Goal: Check status

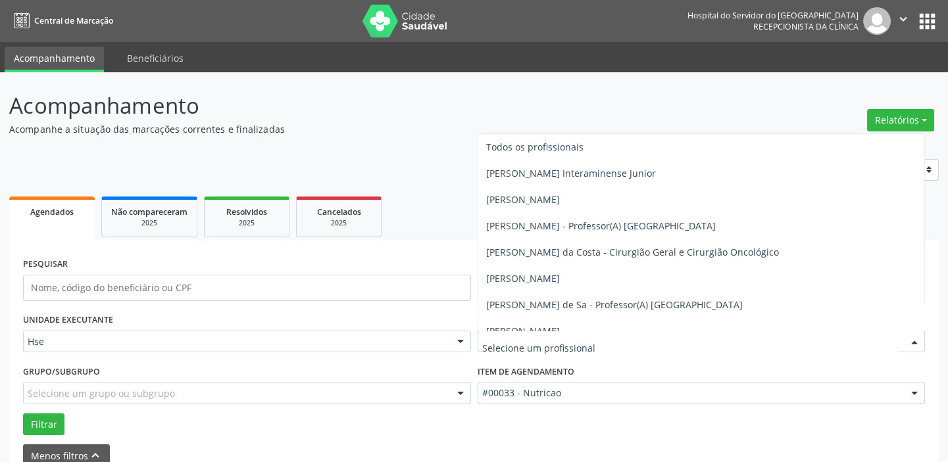
scroll to position [358, 0]
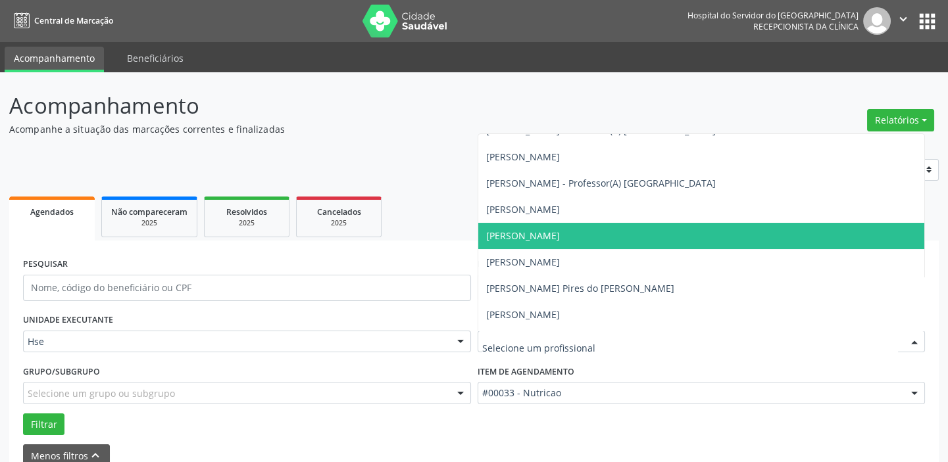
click at [533, 241] on span "[PERSON_NAME]" at bounding box center [701, 236] width 447 height 26
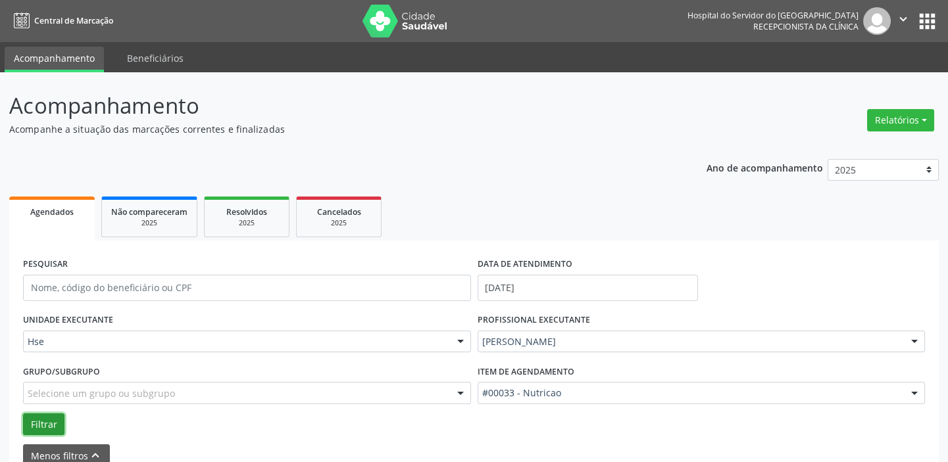
click at [52, 416] on button "Filtrar" at bounding box center [43, 425] width 41 height 22
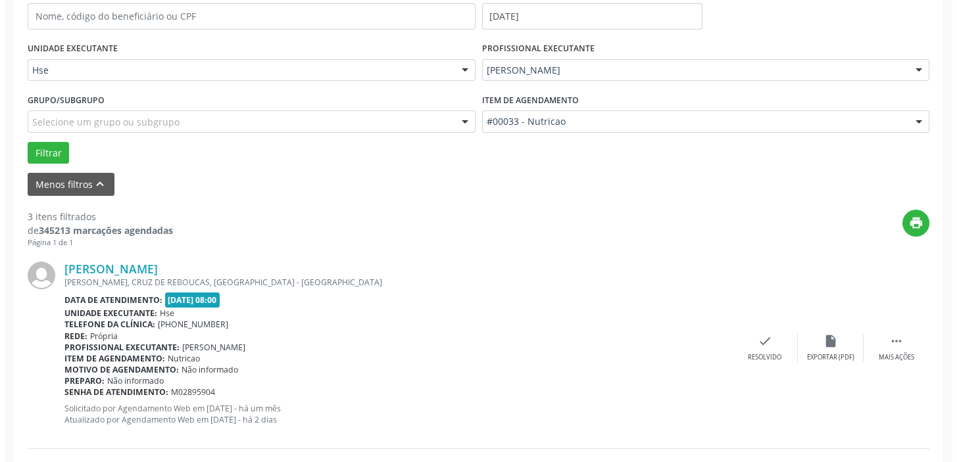
scroll to position [290, 0]
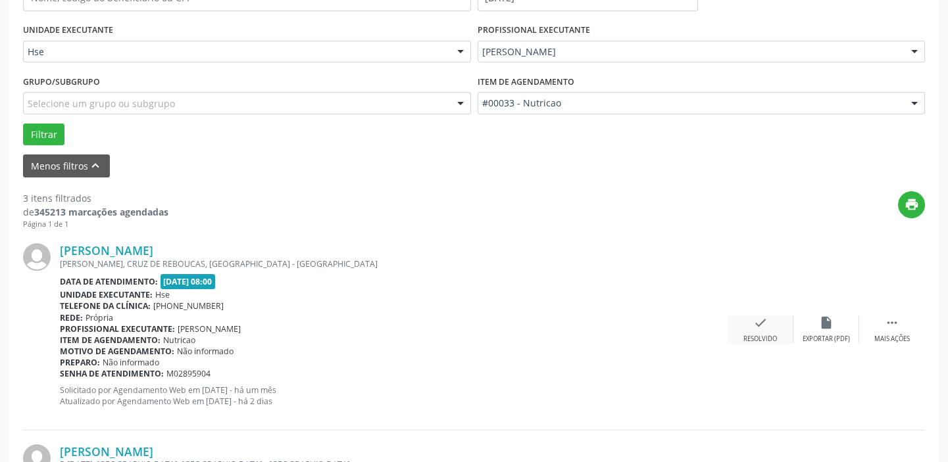
click at [769, 337] on div "Resolvido" at bounding box center [760, 339] width 34 height 9
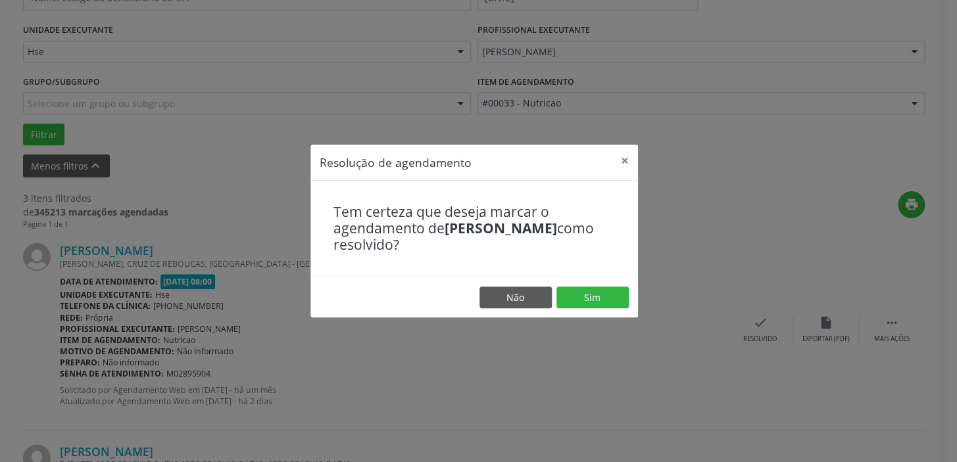
click at [628, 294] on footer "Não Sim" at bounding box center [473, 297] width 327 height 41
click at [599, 294] on button "Sim" at bounding box center [592, 298] width 72 height 22
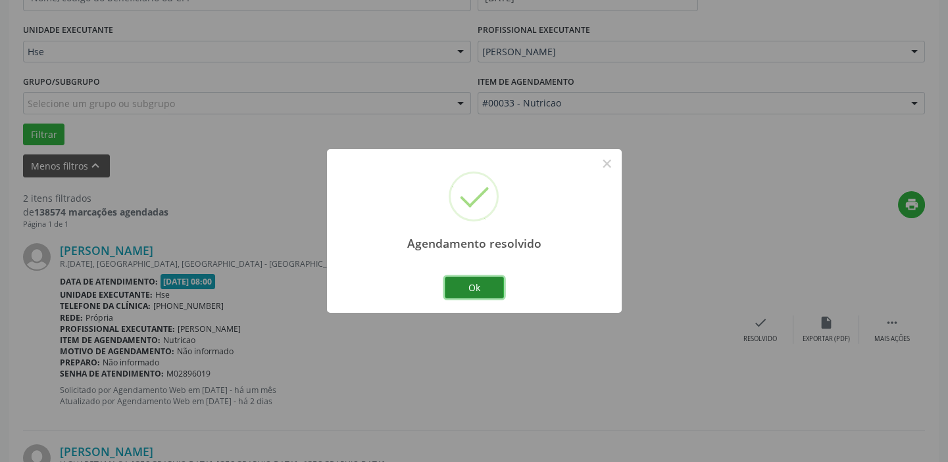
click at [458, 280] on button "Ok" at bounding box center [474, 288] width 59 height 22
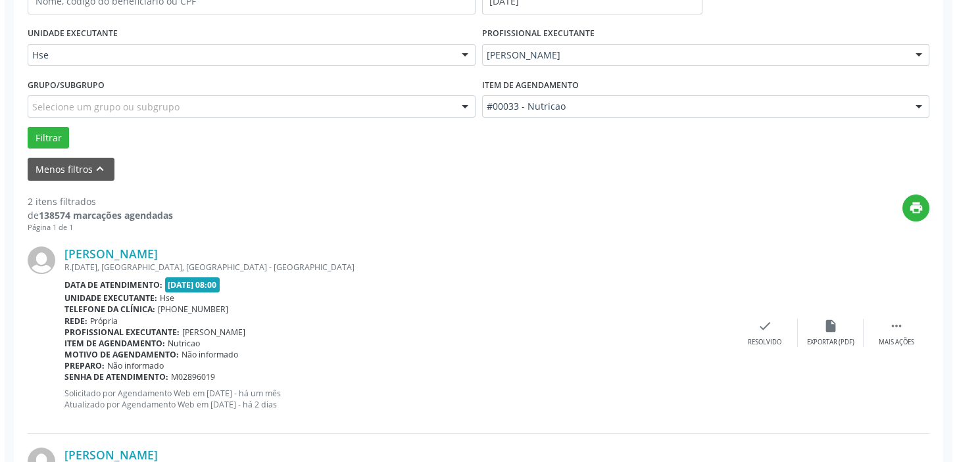
scroll to position [230, 0]
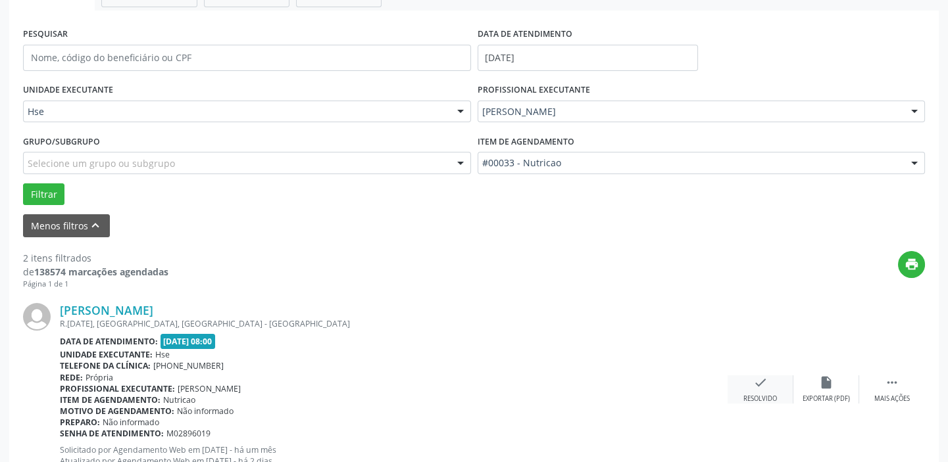
click at [771, 383] on div "check Resolvido" at bounding box center [760, 390] width 66 height 28
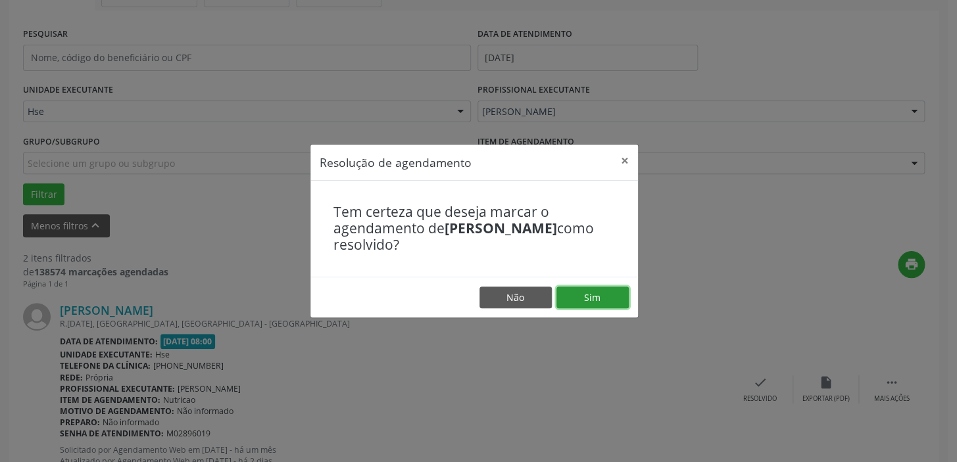
click at [615, 288] on button "Sim" at bounding box center [592, 298] width 72 height 22
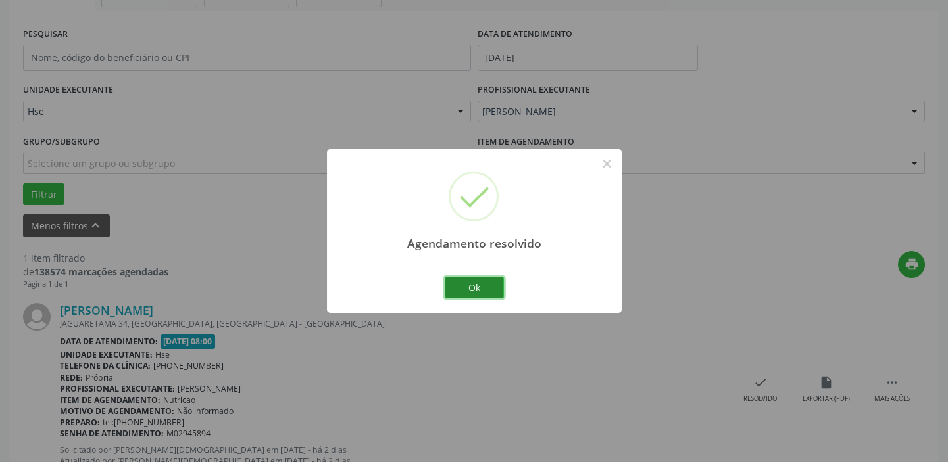
click at [475, 289] on button "Ok" at bounding box center [474, 288] width 59 height 22
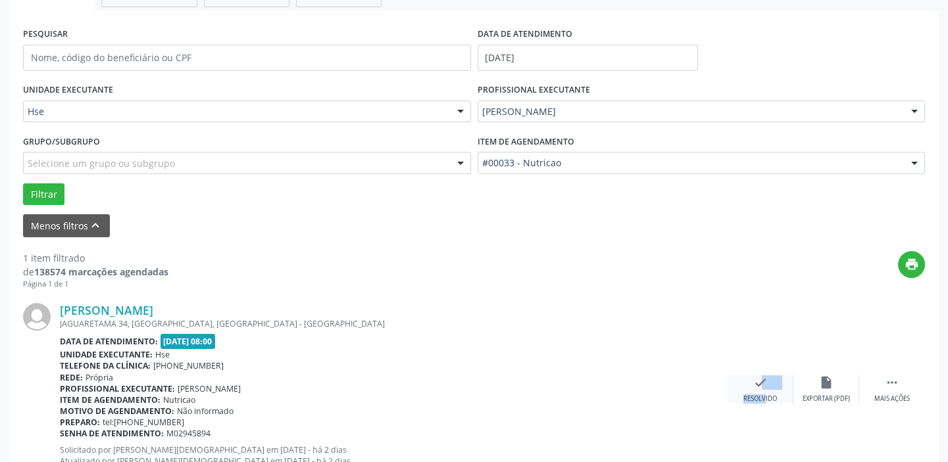
click at [752, 394] on div "check Resolvido" at bounding box center [760, 390] width 66 height 28
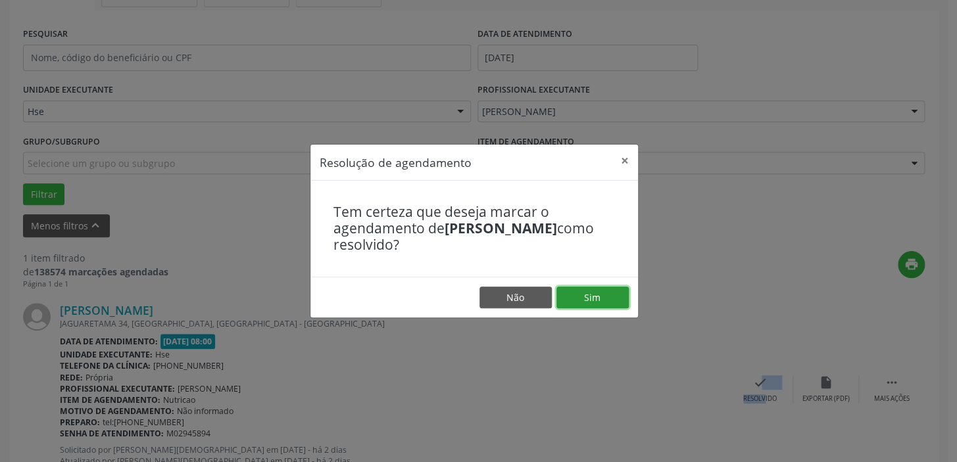
click at [588, 297] on button "Sim" at bounding box center [592, 298] width 72 height 22
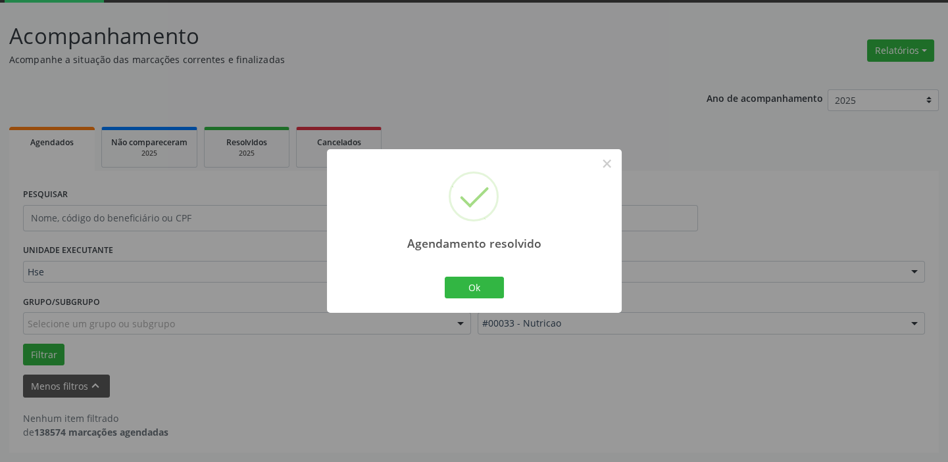
scroll to position [68, 0]
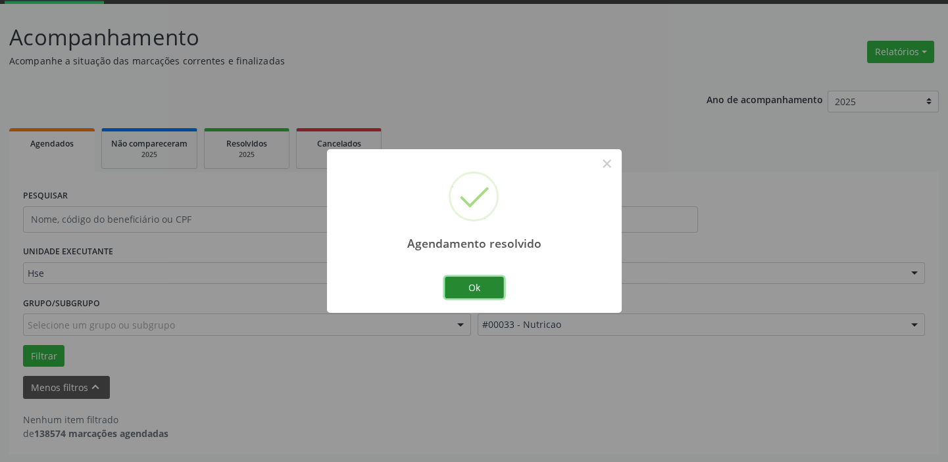
click at [486, 282] on button "Ok" at bounding box center [474, 288] width 59 height 22
